Goal: Obtain resource: Obtain resource

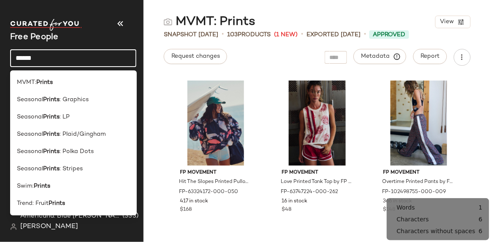
click at [61, 54] on input "******" at bounding box center [73, 58] width 126 height 18
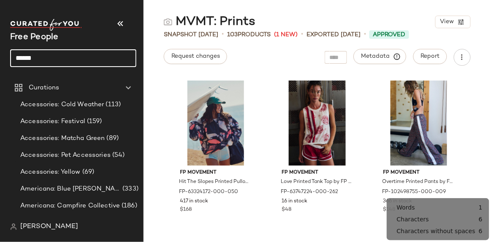
click at [62, 58] on input "******" at bounding box center [73, 58] width 126 height 18
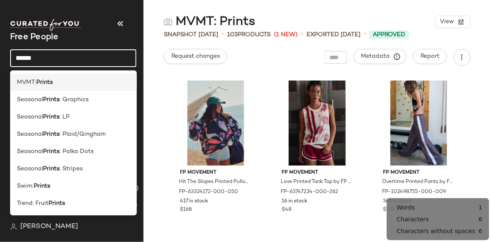
type input "******"
click at [60, 84] on div "MVMT: Prints" at bounding box center [73, 82] width 113 height 9
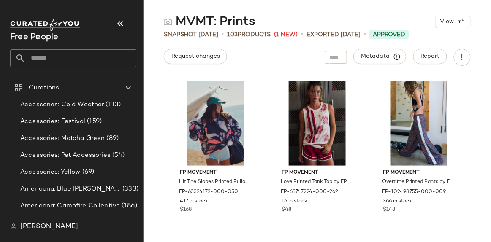
click at [67, 59] on input "text" at bounding box center [80, 58] width 111 height 18
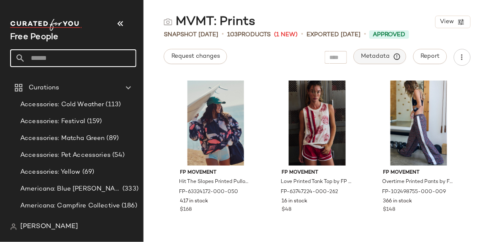
click at [382, 57] on span "Metadata" at bounding box center [380, 57] width 38 height 8
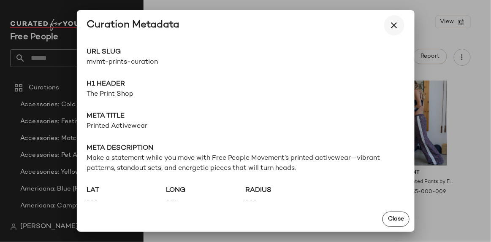
click at [396, 28] on icon "button" at bounding box center [394, 25] width 10 height 10
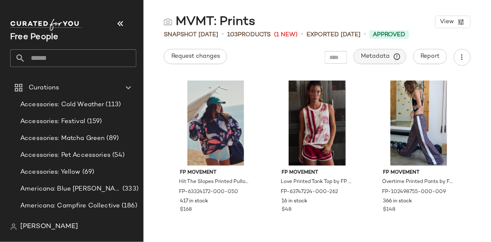
click at [377, 58] on span "Metadata" at bounding box center [380, 57] width 38 height 8
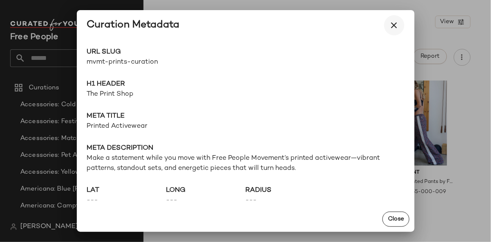
click at [393, 28] on icon "button" at bounding box center [394, 25] width 10 height 10
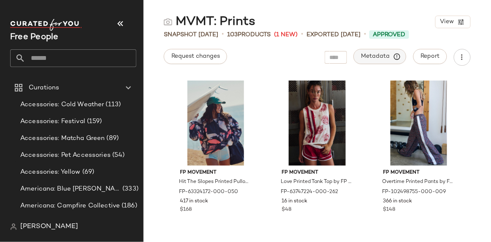
click at [387, 57] on span "Metadata" at bounding box center [380, 57] width 38 height 8
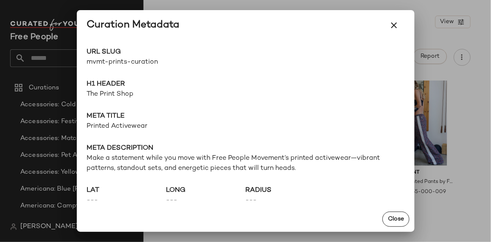
click at [152, 62] on span "mvmt-prints-curation" at bounding box center [166, 62] width 159 height 10
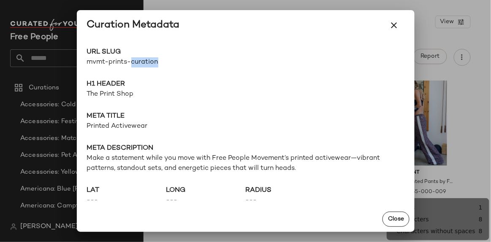
click at [152, 62] on span "mvmt-prints-curation" at bounding box center [166, 62] width 159 height 10
copy div "mvmt-prints-curation Go to Shop"
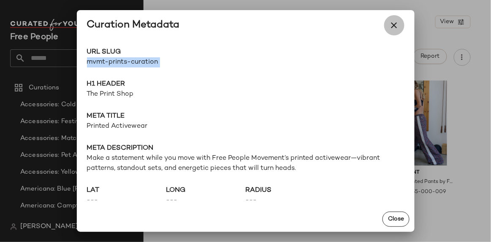
click at [395, 23] on icon "button" at bounding box center [394, 25] width 10 height 10
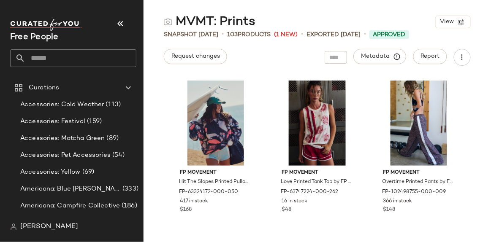
click at [36, 61] on input "text" at bounding box center [80, 58] width 111 height 18
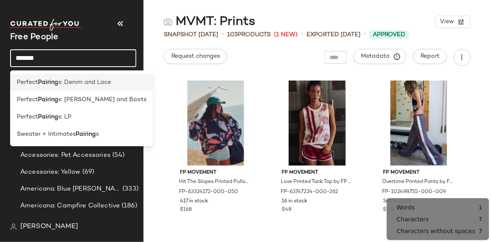
type input "*******"
click at [102, 80] on span "s: Denim and Lace" at bounding box center [84, 82] width 53 height 9
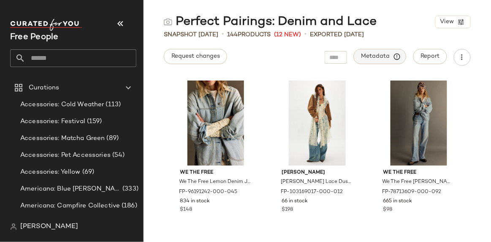
click at [388, 54] on span "Metadata" at bounding box center [380, 57] width 38 height 8
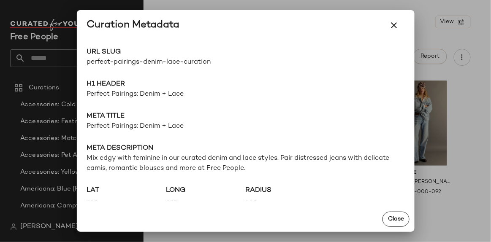
click at [132, 63] on span "perfect-pairings-denim-lace-curation" at bounding box center [166, 62] width 159 height 10
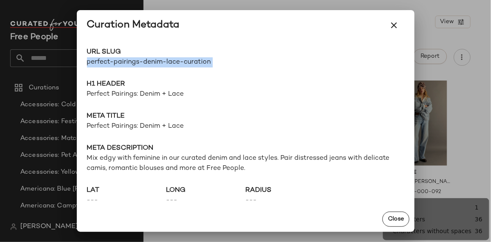
click at [132, 63] on span "perfect-pairings-denim-lace-curation" at bounding box center [166, 62] width 159 height 10
copy div "perfect-pairings-denim-lace-curation Go to Shop"
